Goal: Task Accomplishment & Management: Complete application form

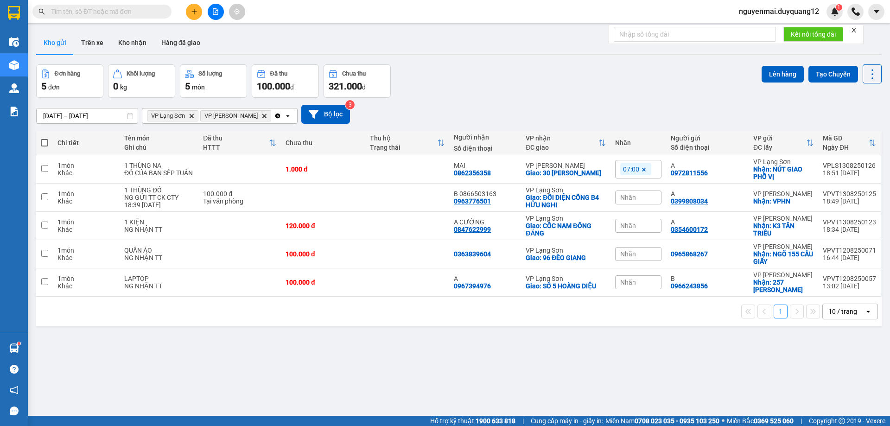
click at [200, 12] on button at bounding box center [194, 12] width 16 height 16
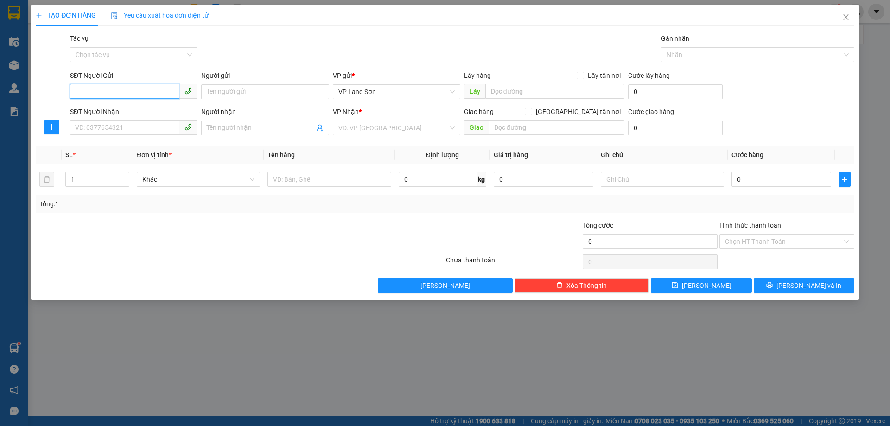
click at [114, 91] on input "SĐT Người Gửi" at bounding box center [124, 91] width 109 height 15
click at [107, 114] on div "0988687171 - A" at bounding box center [134, 110] width 116 height 10
type input "0988687171"
type input "A"
checkbox input "true"
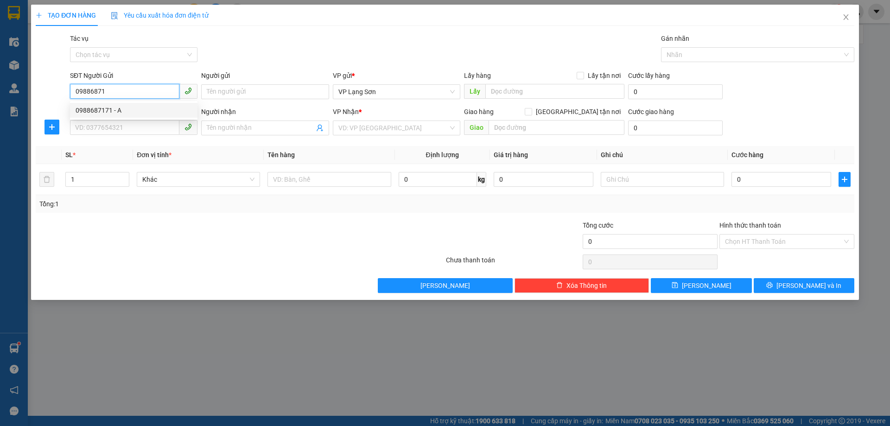
type input "VPLS"
type input "0988687171"
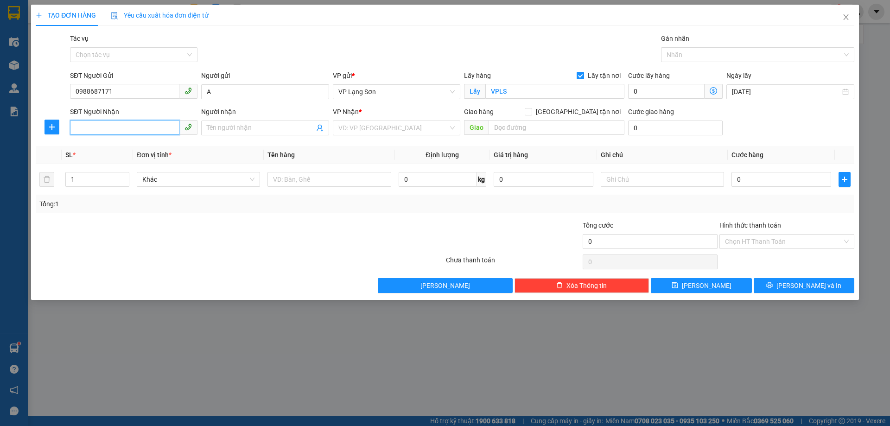
click at [121, 122] on input "SĐT Người Nhận" at bounding box center [124, 127] width 109 height 15
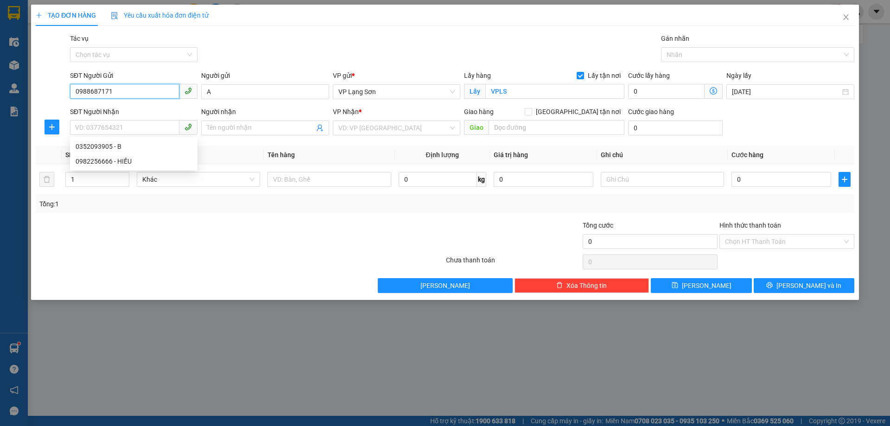
click at [93, 90] on input "0988687171" at bounding box center [124, 91] width 109 height 15
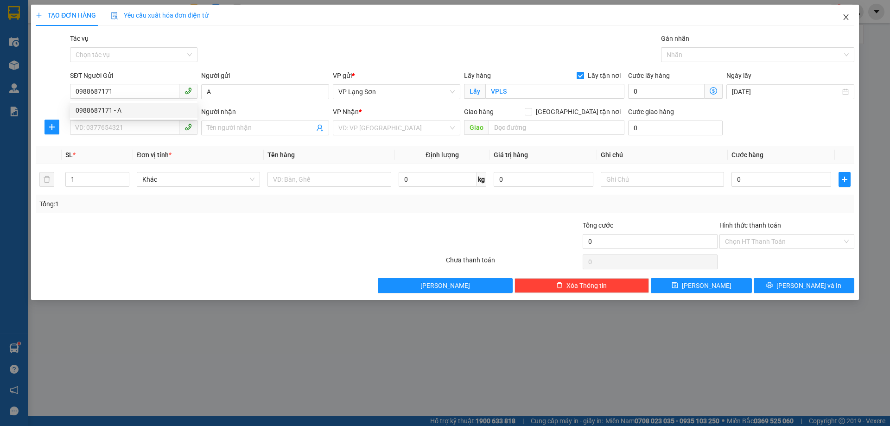
click at [847, 19] on icon "close" at bounding box center [845, 16] width 7 height 7
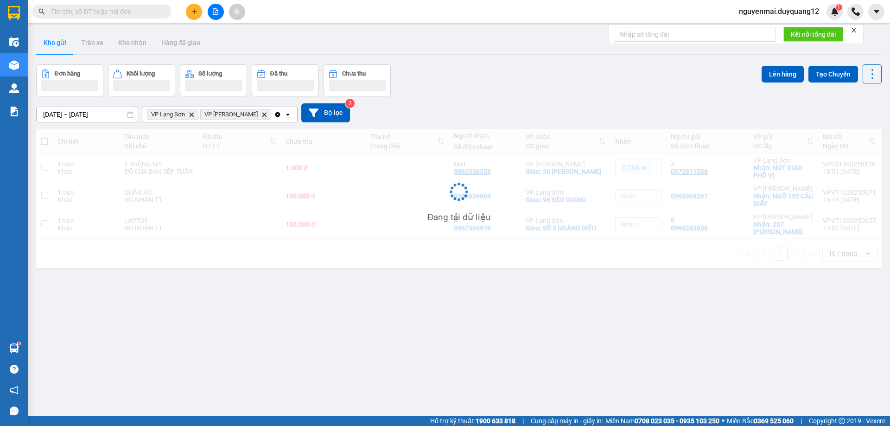
click at [88, 13] on input "text" at bounding box center [105, 11] width 109 height 10
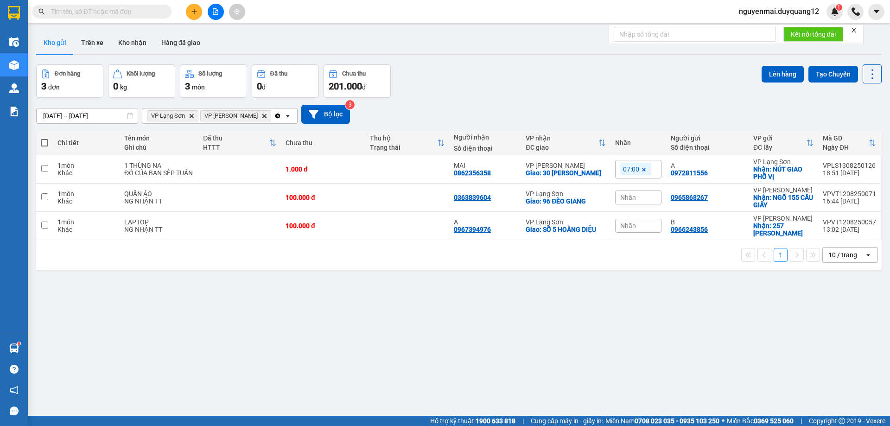
paste input "0988687171"
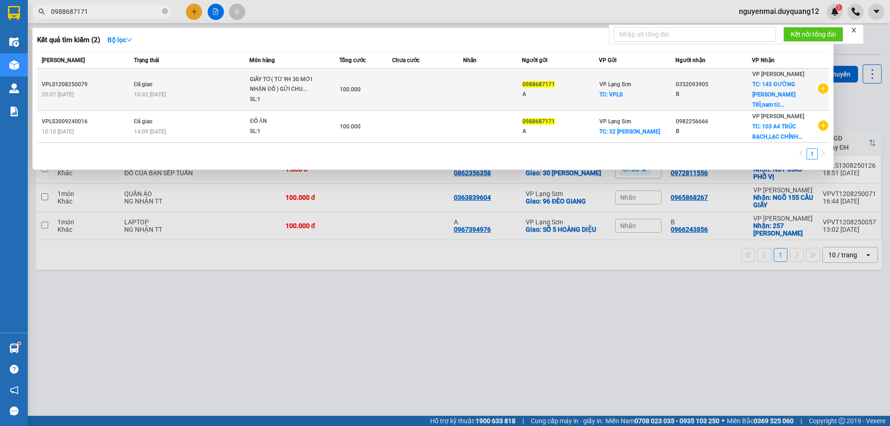
type input "0988687171"
click at [822, 85] on icon "plus-circle" at bounding box center [823, 88] width 10 height 10
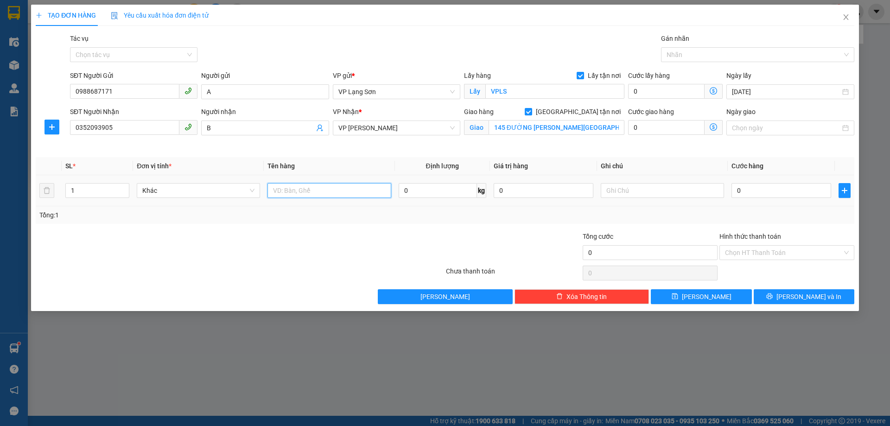
click at [331, 188] on input "text" at bounding box center [328, 190] width 123 height 15
type input "GIẤY TỜ"
click at [656, 185] on input "text" at bounding box center [662, 190] width 123 height 15
type input "NG GỬI TT"
click at [763, 198] on div "0" at bounding box center [781, 190] width 100 height 19
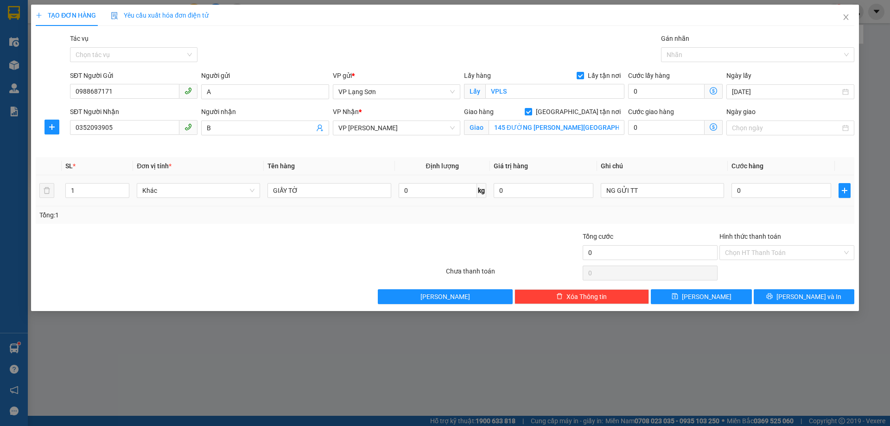
click at [753, 177] on td "0" at bounding box center [781, 190] width 107 height 31
click at [751, 189] on input "0" at bounding box center [781, 190] width 100 height 15
type input "1"
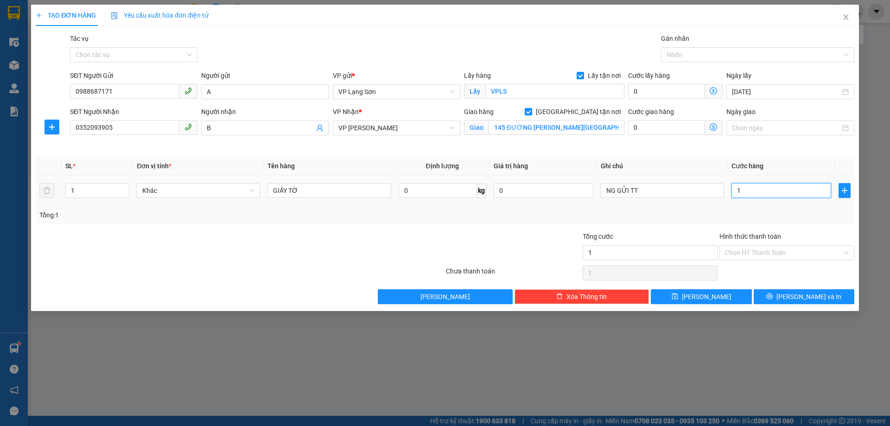
type input "10"
type input "100"
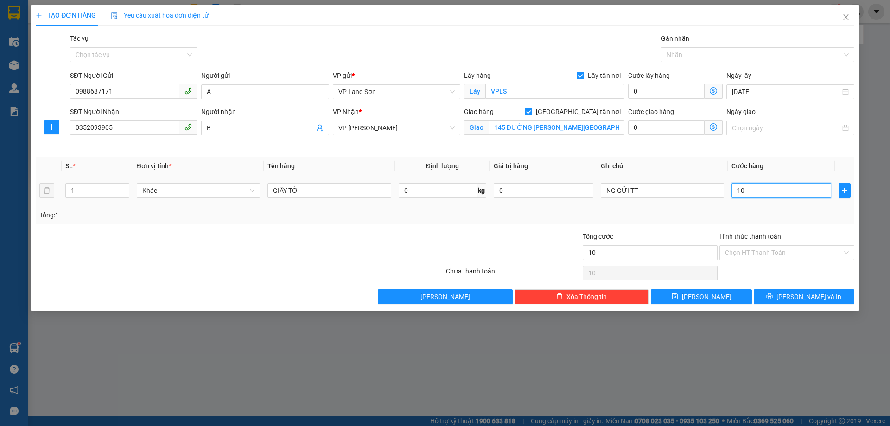
type input "100"
type input "1.000"
type input "10.000"
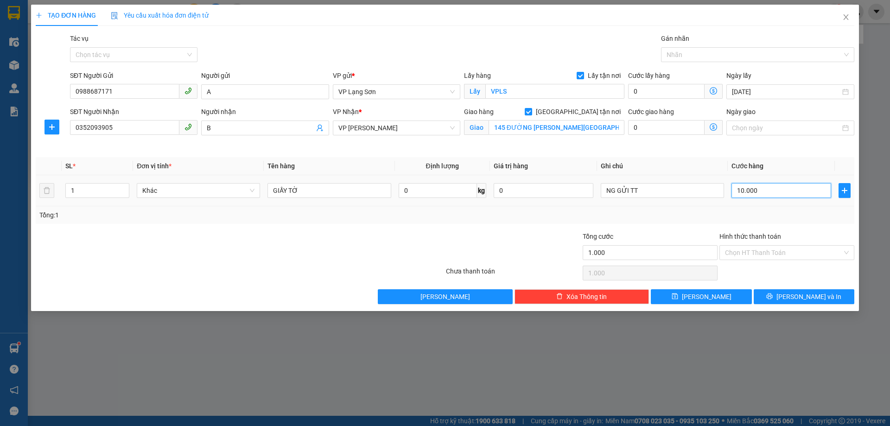
type input "10.000"
type input "100.000"
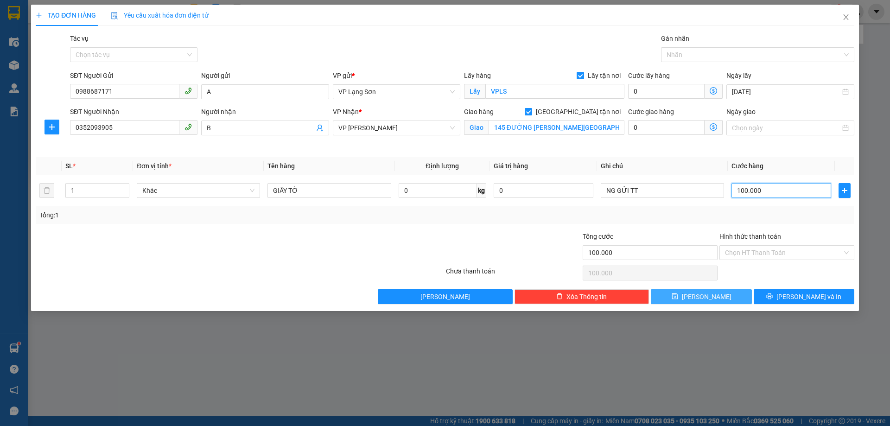
type input "100.000"
click at [670, 293] on button "[PERSON_NAME]" at bounding box center [701, 296] width 101 height 15
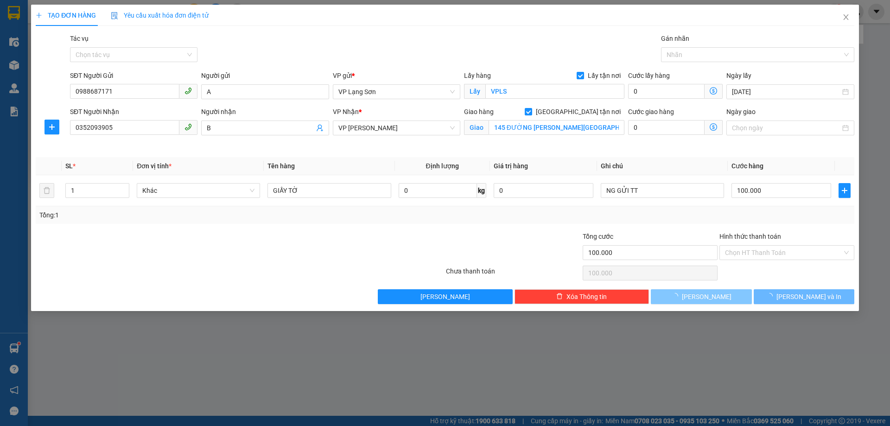
checkbox input "false"
type input "0"
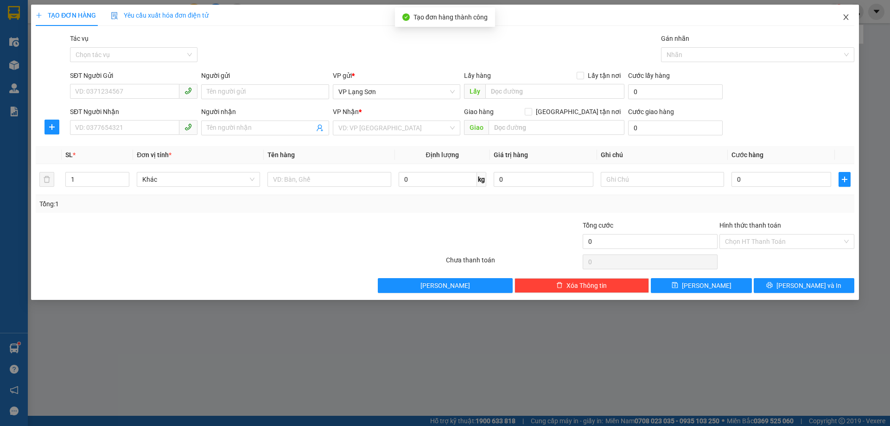
click at [846, 21] on icon "close" at bounding box center [845, 16] width 7 height 7
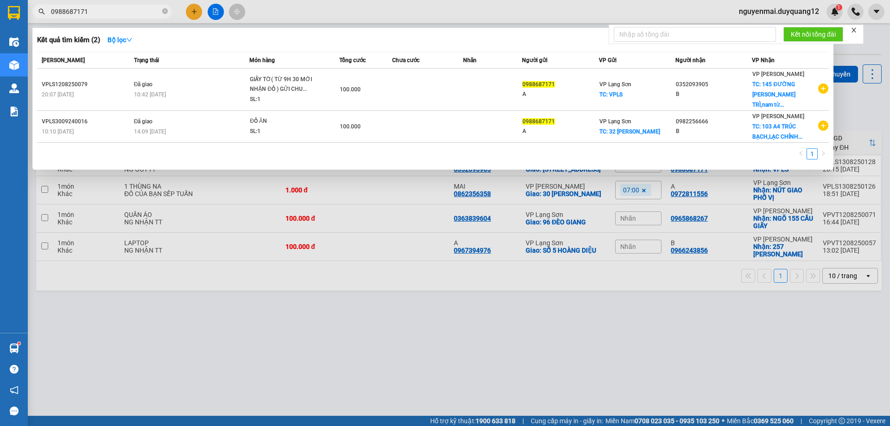
click at [872, 102] on div at bounding box center [445, 213] width 890 height 426
